Goal: Task Accomplishment & Management: Manage account settings

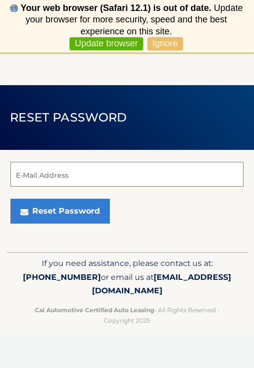
click at [128, 170] on input "E-Mail Address" at bounding box center [126, 174] width 233 height 25
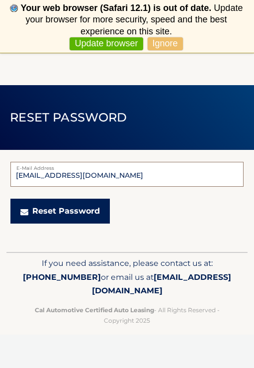
type input "[EMAIL_ADDRESS][DOMAIN_NAME]"
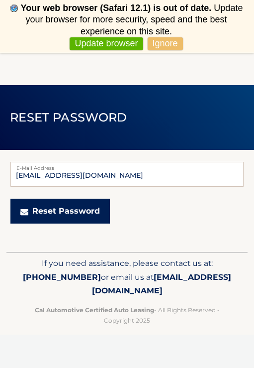
click at [79, 210] on button "Reset Password" at bounding box center [60, 211] width 100 height 25
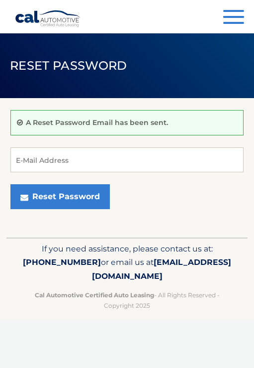
click at [46, 21] on link "Cal Automotive" at bounding box center [48, 18] width 66 height 17
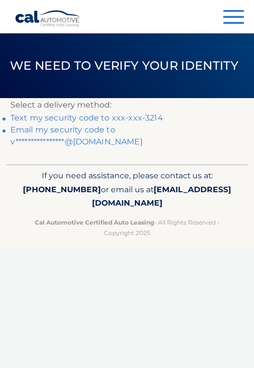
click at [133, 115] on link "Text my security code to xxx-xxx-3214" at bounding box center [86, 117] width 153 height 9
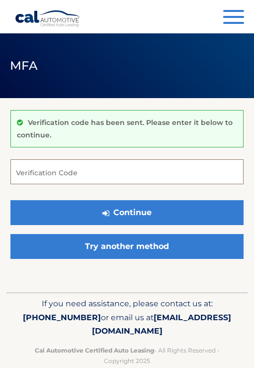
click at [119, 166] on input "Verification Code" at bounding box center [126, 171] width 233 height 25
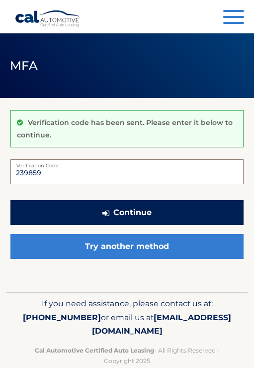
type input "239859"
click at [129, 223] on button "Continue" at bounding box center [126, 212] width 233 height 25
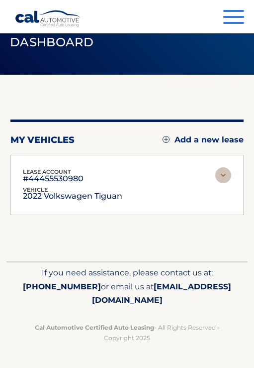
scroll to position [23, 0]
click at [129, 186] on div "lease account #44455530980 vehicle 2022 Volkswagen Tiguan name [PERSON_NAME] vi…" at bounding box center [93, 184] width 140 height 35
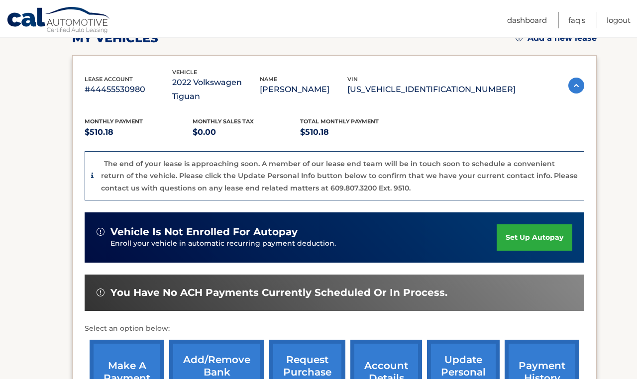
scroll to position [149, 0]
